Goal: Communication & Community: Answer question/provide support

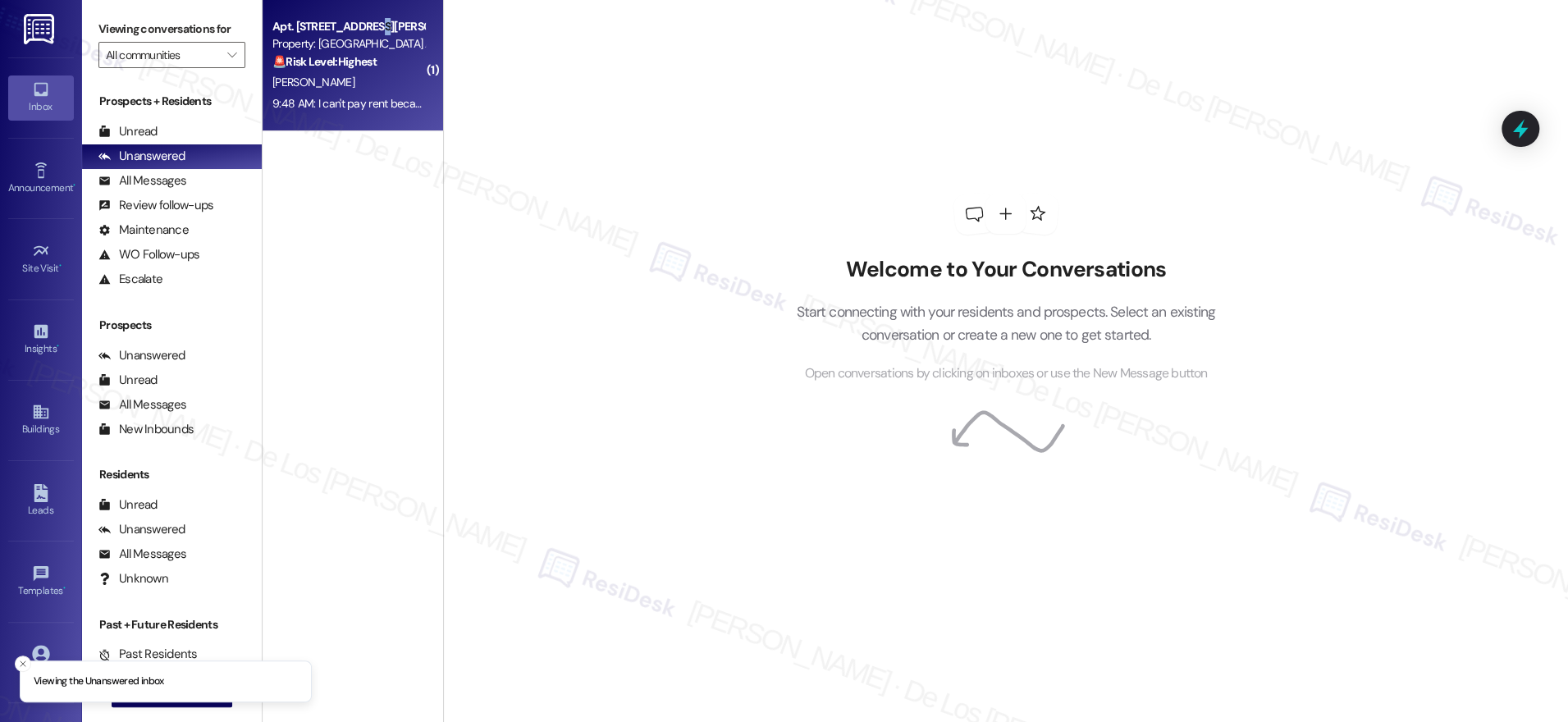
click at [363, 31] on div "Apt. [STREET_ADDRESS][PERSON_NAME]" at bounding box center [348, 26] width 152 height 17
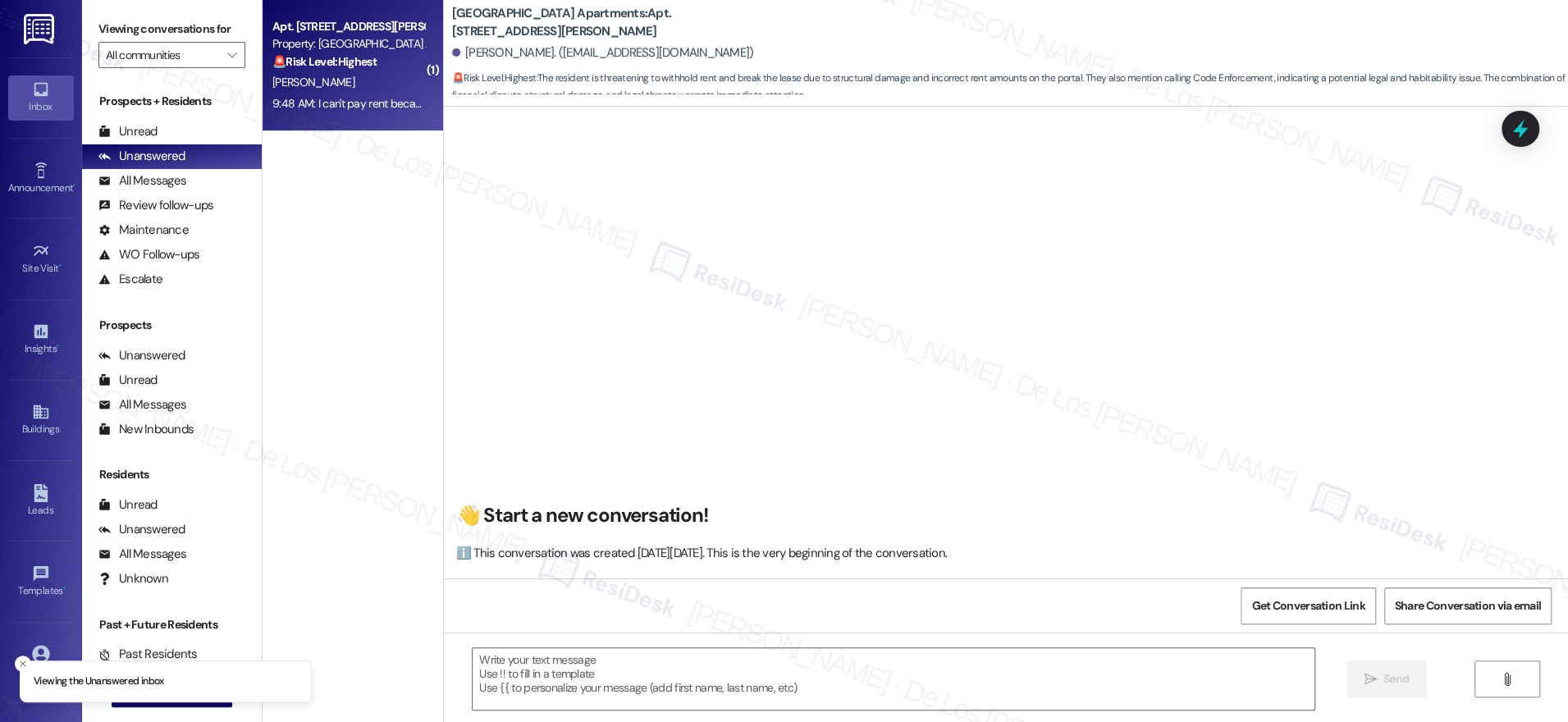
scroll to position [3774, 0]
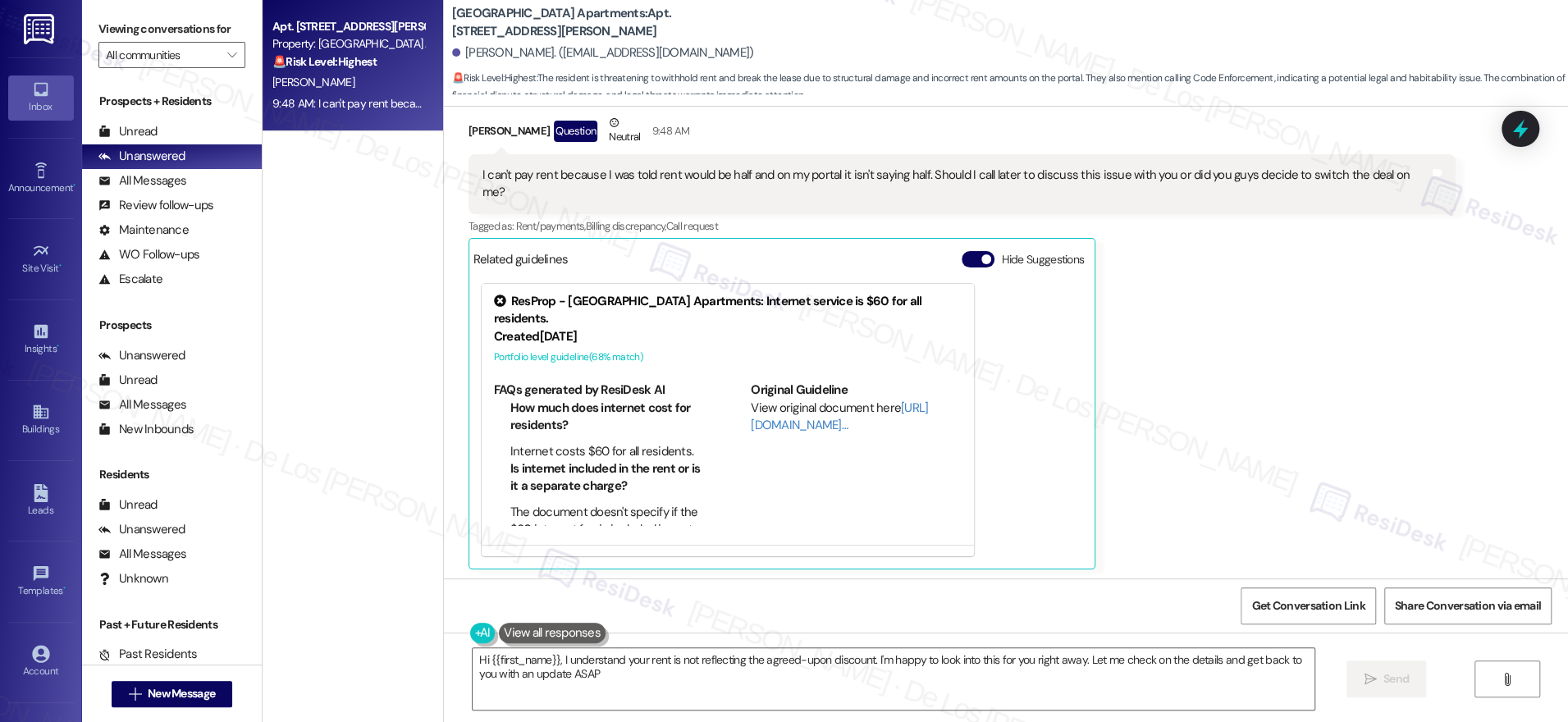
type textarea "Hi {{first_name}}, I understand your rent is not reflecting the agreed-upon dis…"
click at [1528, 122] on icon at bounding box center [1520, 128] width 28 height 28
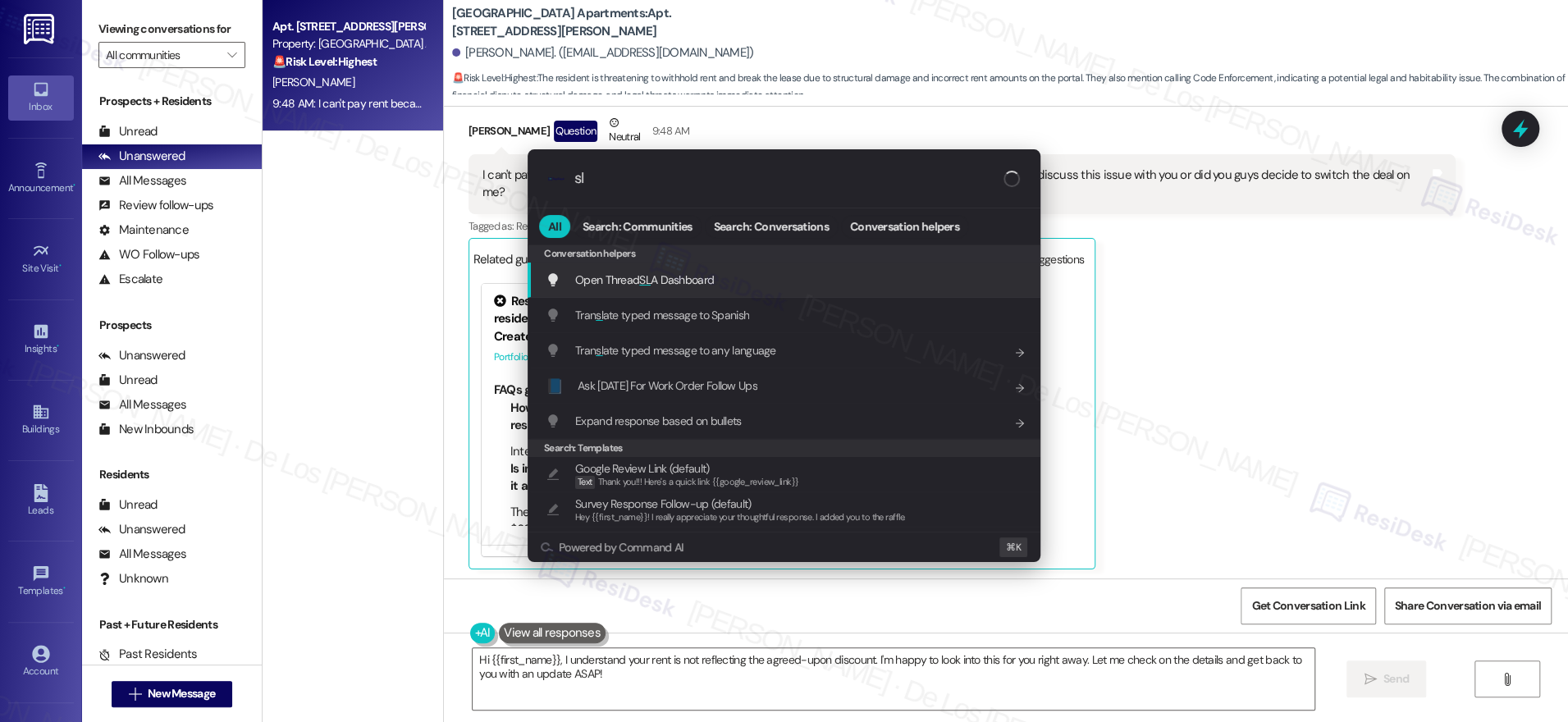
type input "sla"
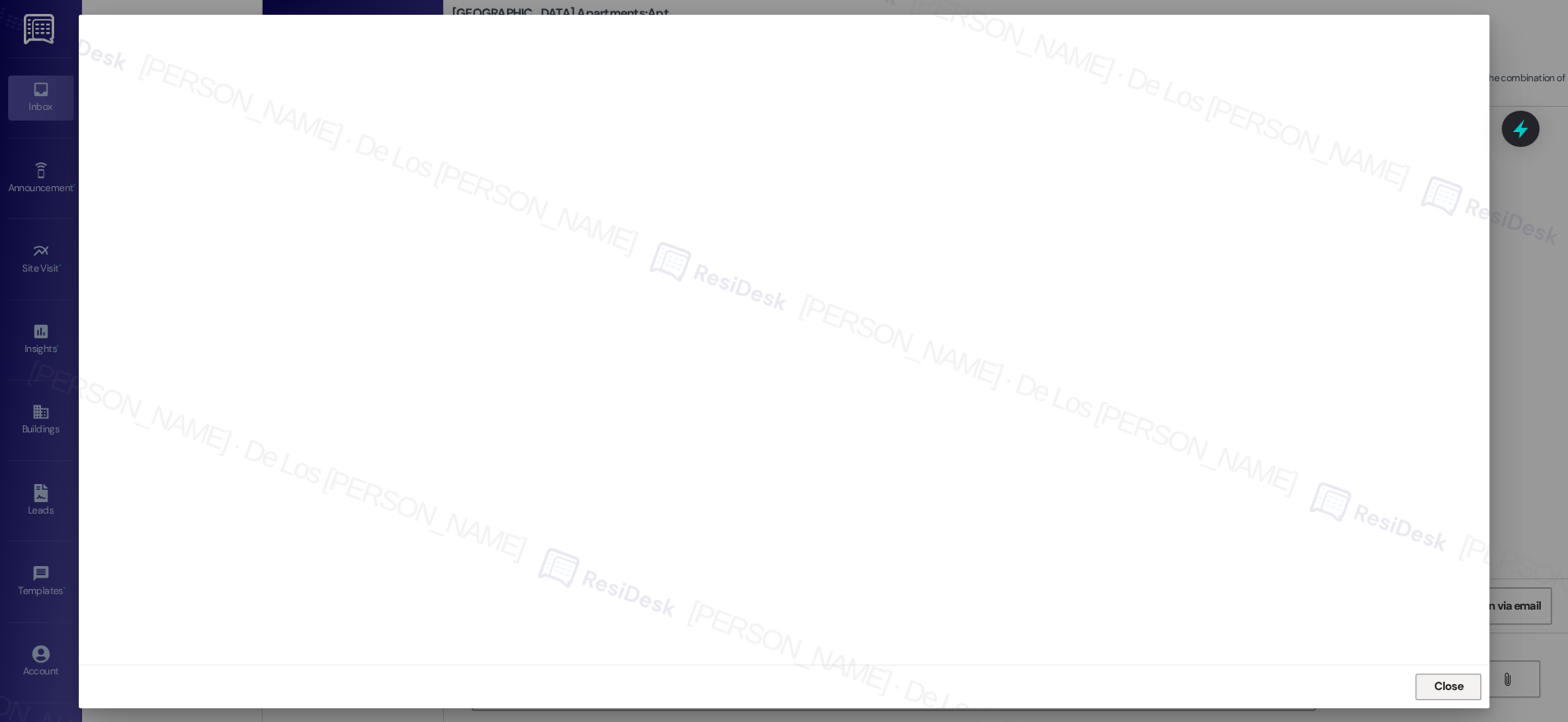
click at [1468, 680] on button "Close" at bounding box center [1448, 686] width 66 height 26
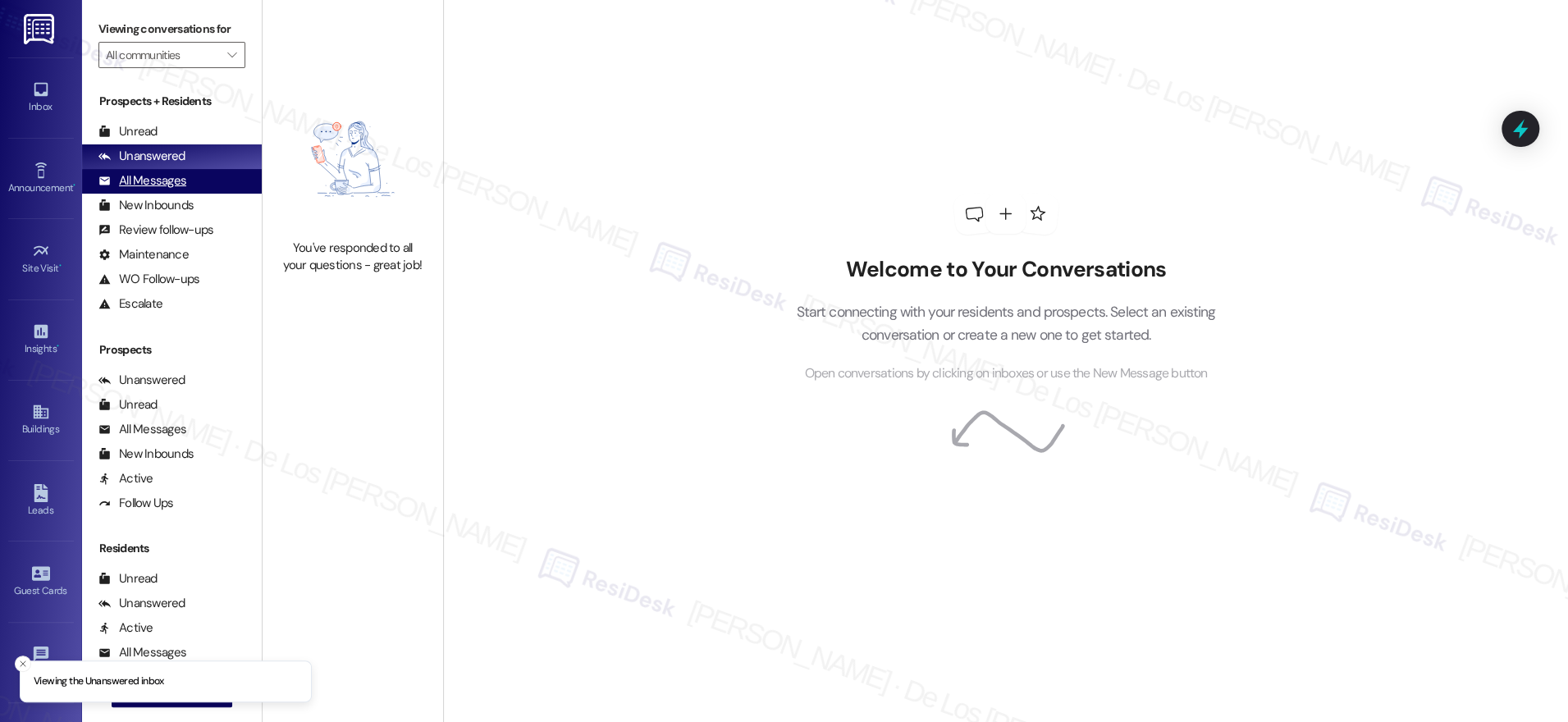
click at [184, 189] on div "All Messages (undefined)" at bounding box center [172, 180] width 180 height 24
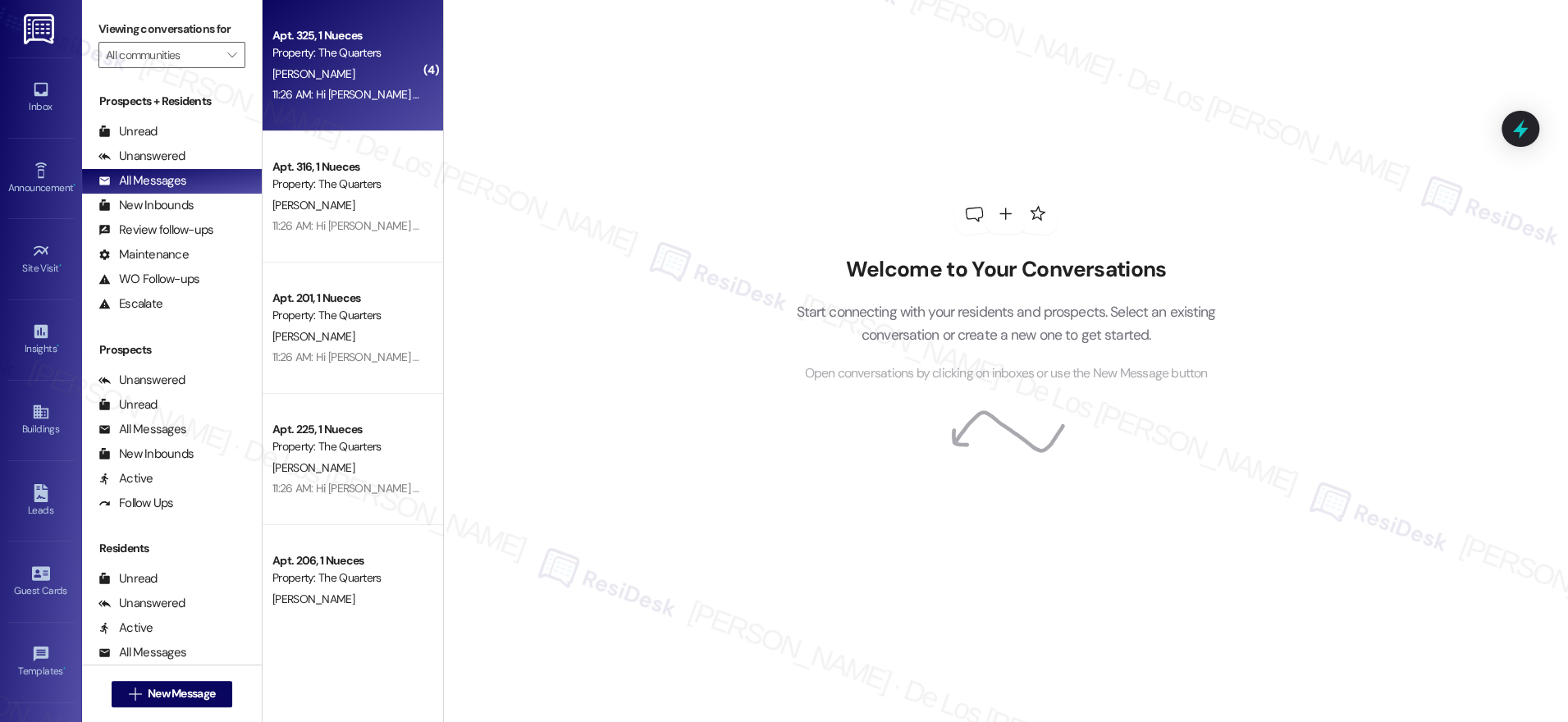
click at [337, 92] on div "11:26 AM: Hi [PERSON_NAME] - as of this week, The Quarters will no longer be of…" at bounding box center [775, 94] width 1005 height 14
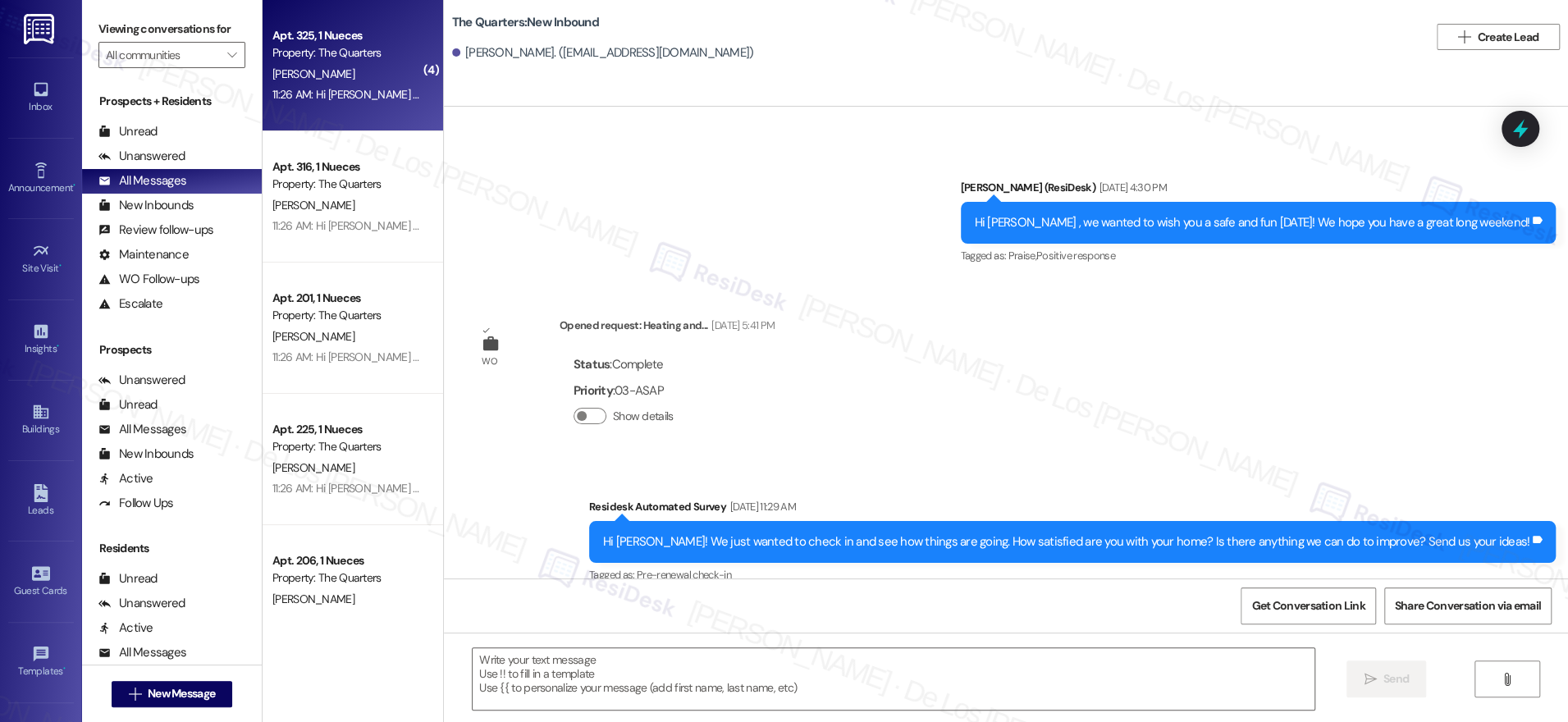
type textarea "Fetching suggested responses. Please feel free to read through the conversation…"
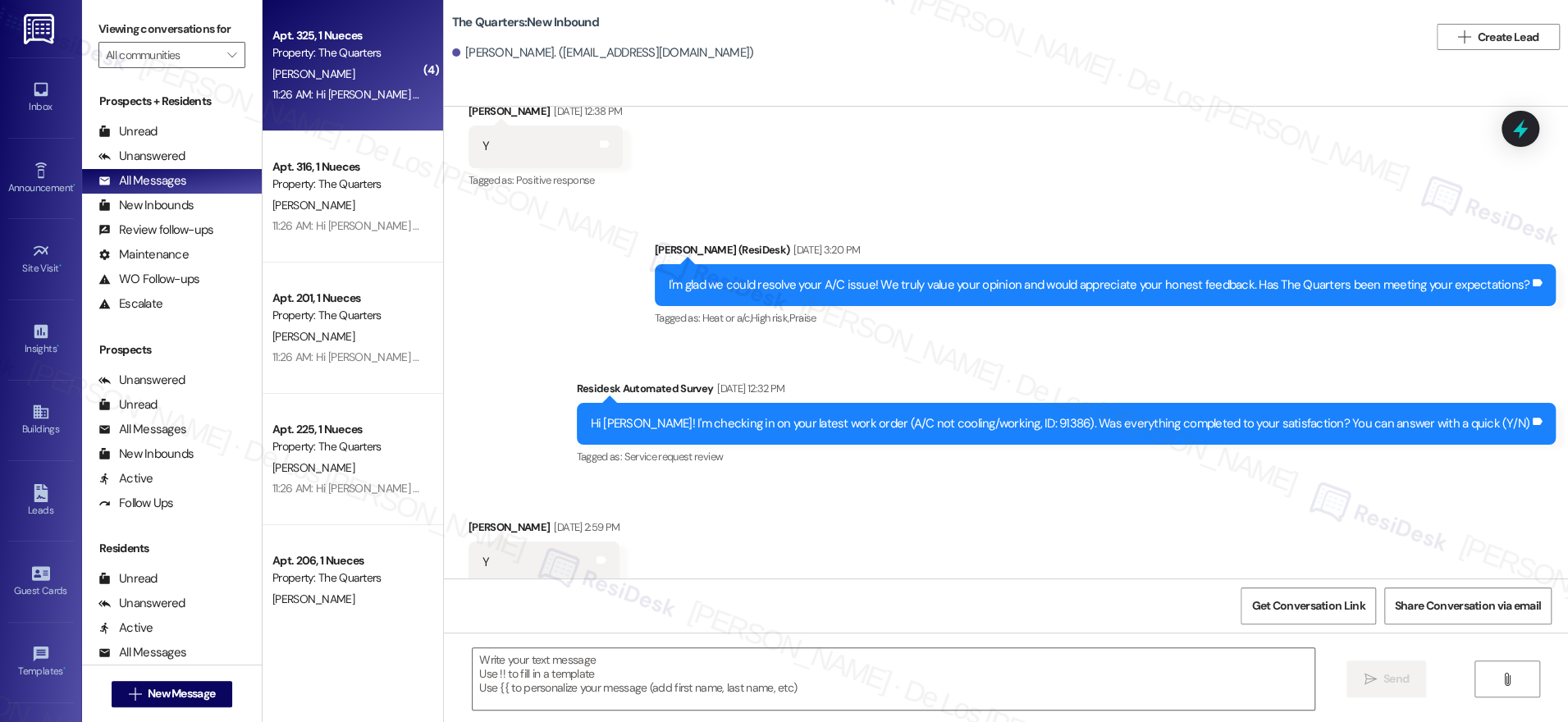
scroll to position [3648, 0]
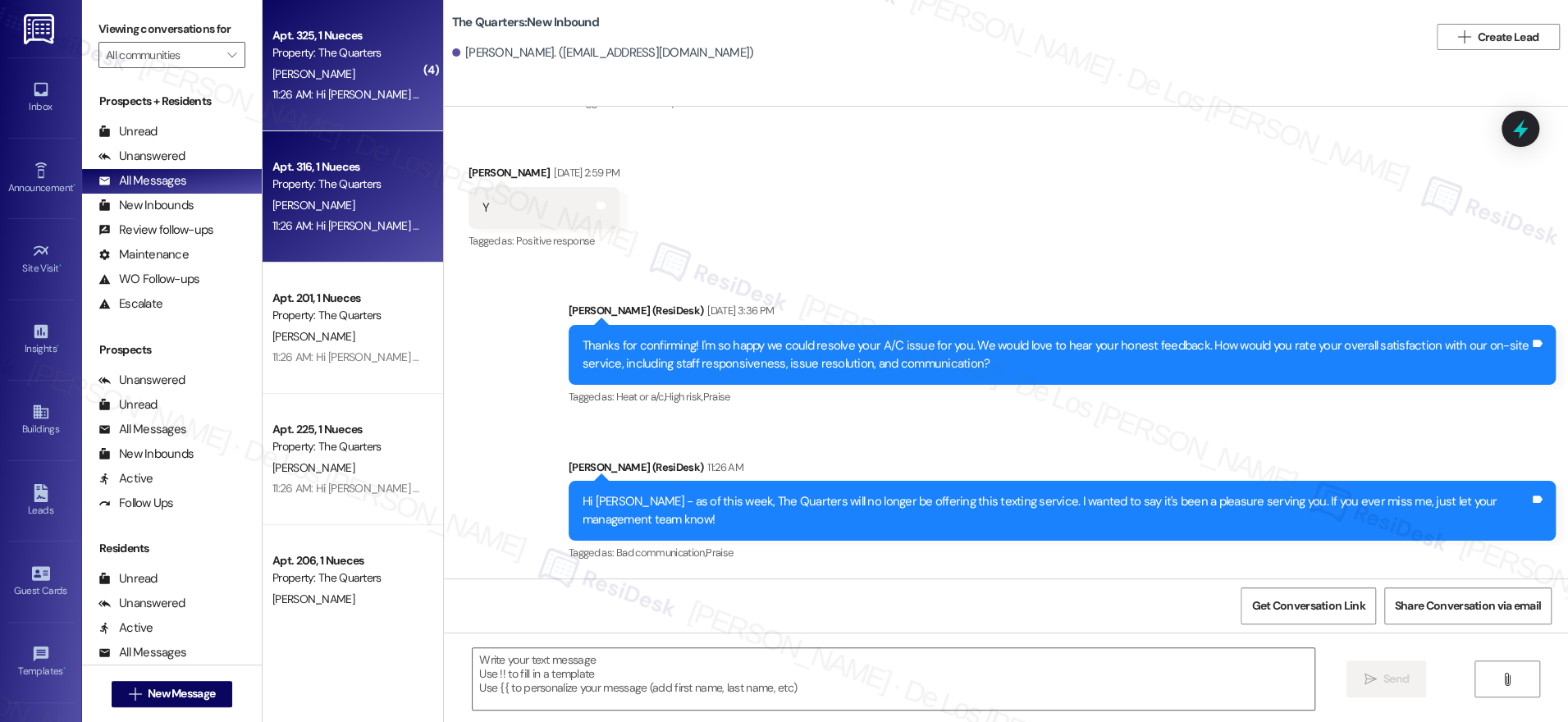
click at [361, 216] on div "11:26 AM: Hi [PERSON_NAME] - as of this week, The Quarters will no longer be of…" at bounding box center [348, 225] width 155 height 21
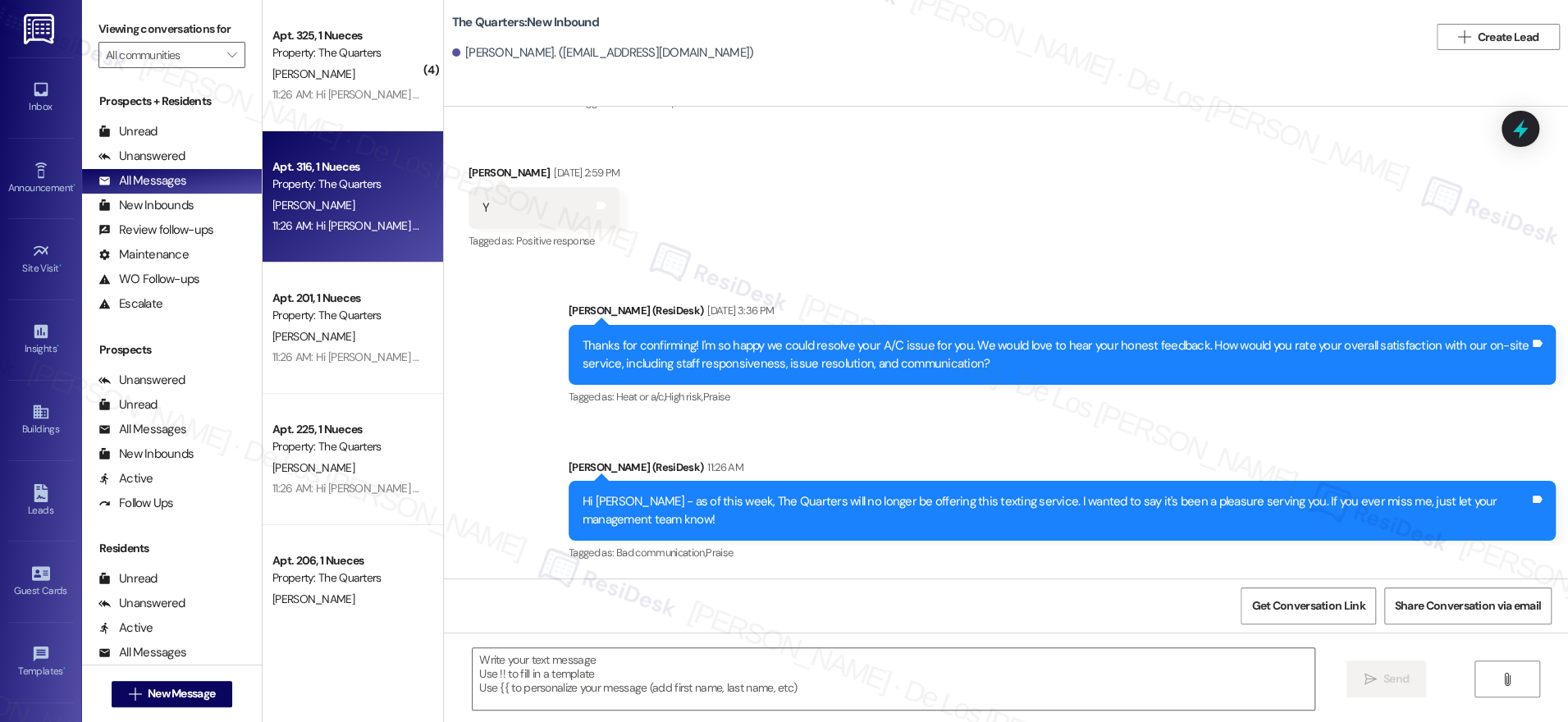
type textarea "Fetching suggested responses. Please feel free to read through the conversation…"
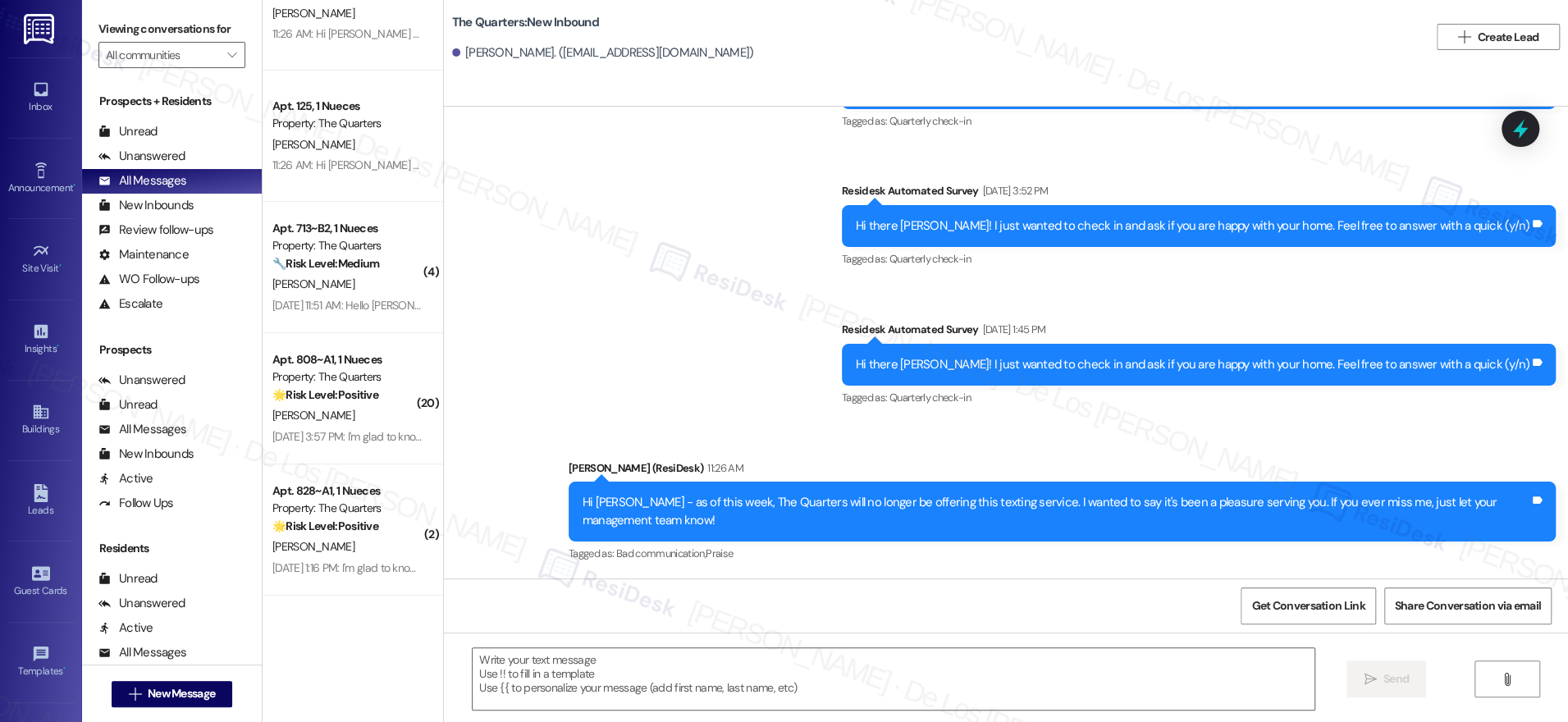
scroll to position [0, 0]
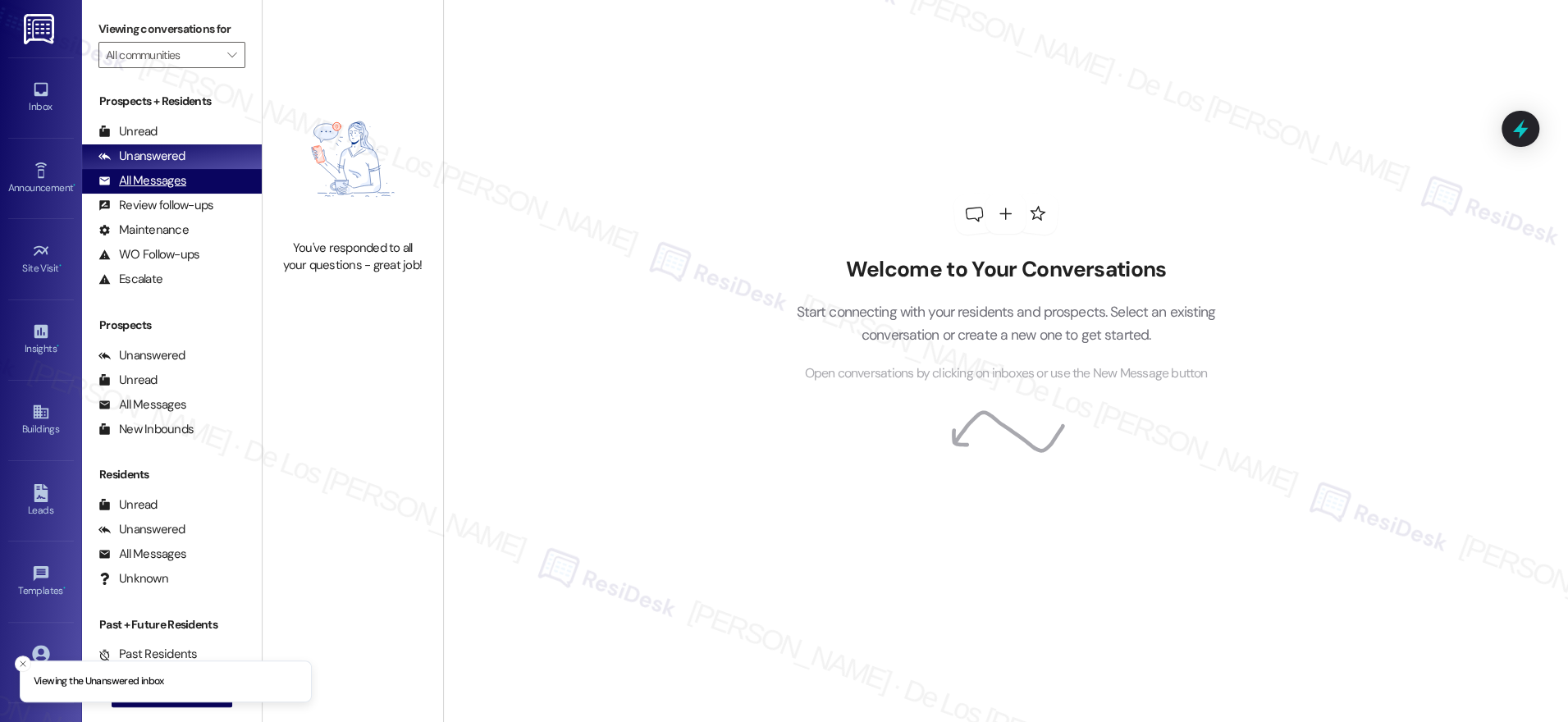
click at [222, 175] on div "All Messages (undefined)" at bounding box center [172, 180] width 180 height 24
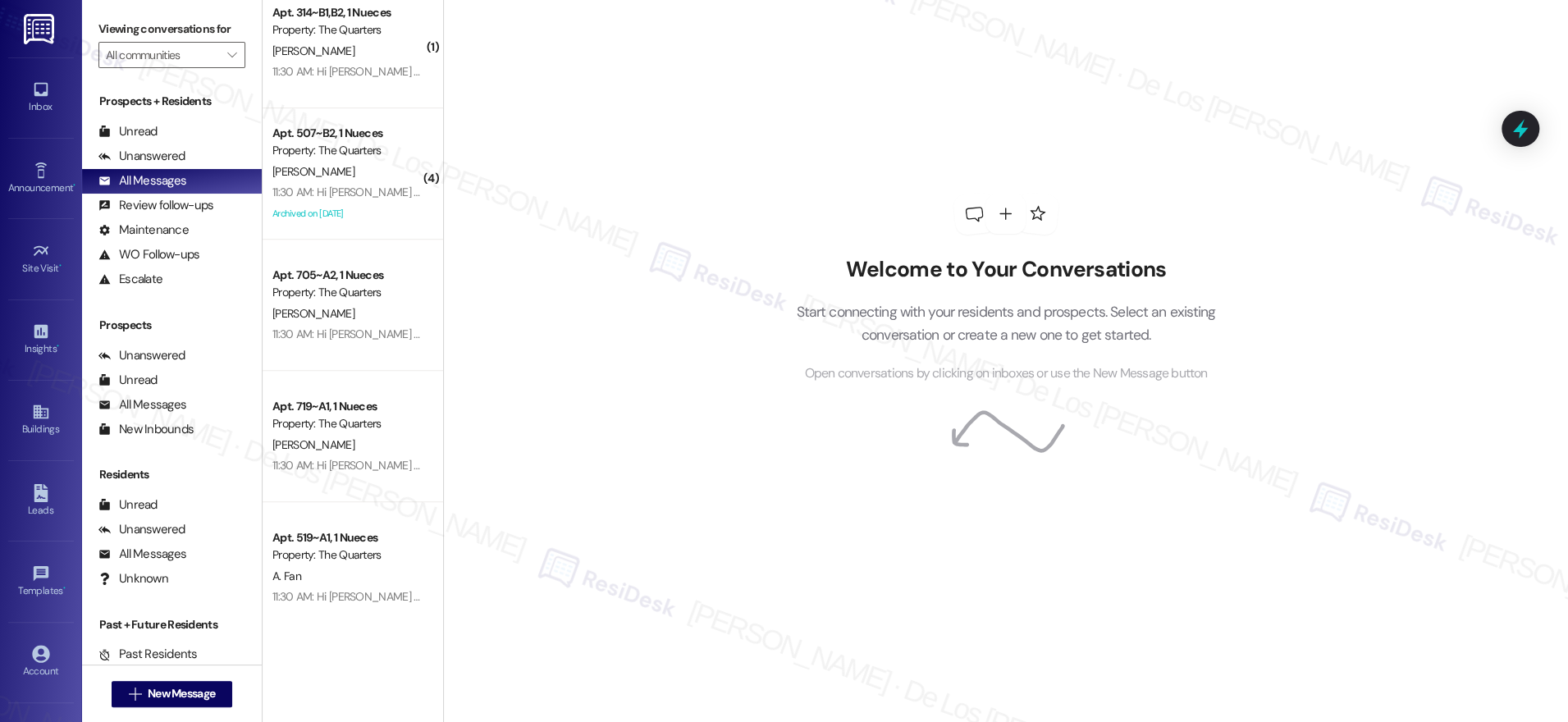
scroll to position [682, 0]
click at [175, 56] on input "text" at bounding box center [163, 55] width 113 height 26
